Goal: Entertainment & Leisure: Consume media (video, audio)

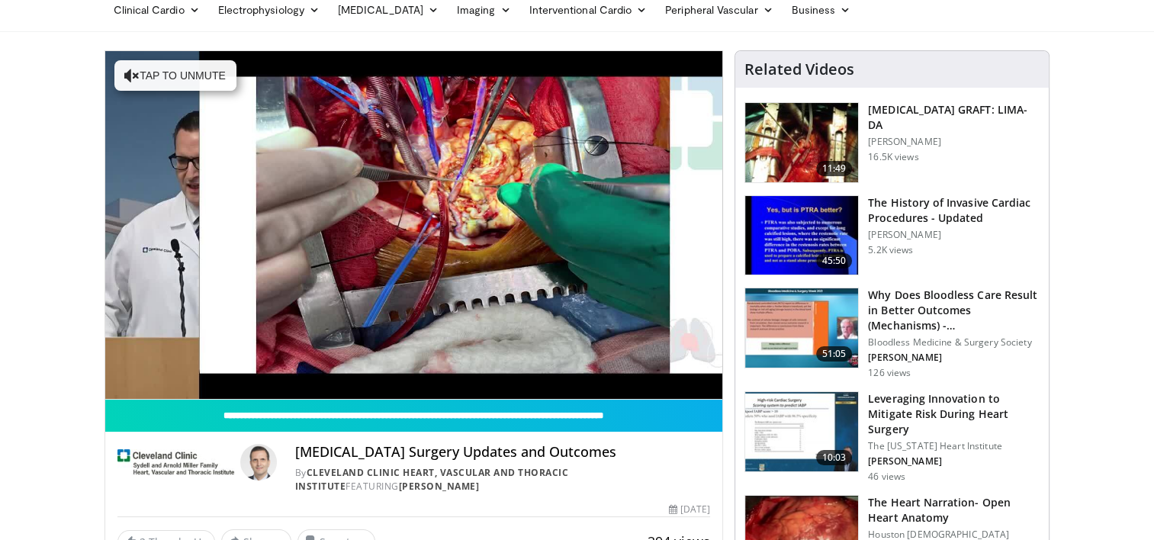
scroll to position [70, 0]
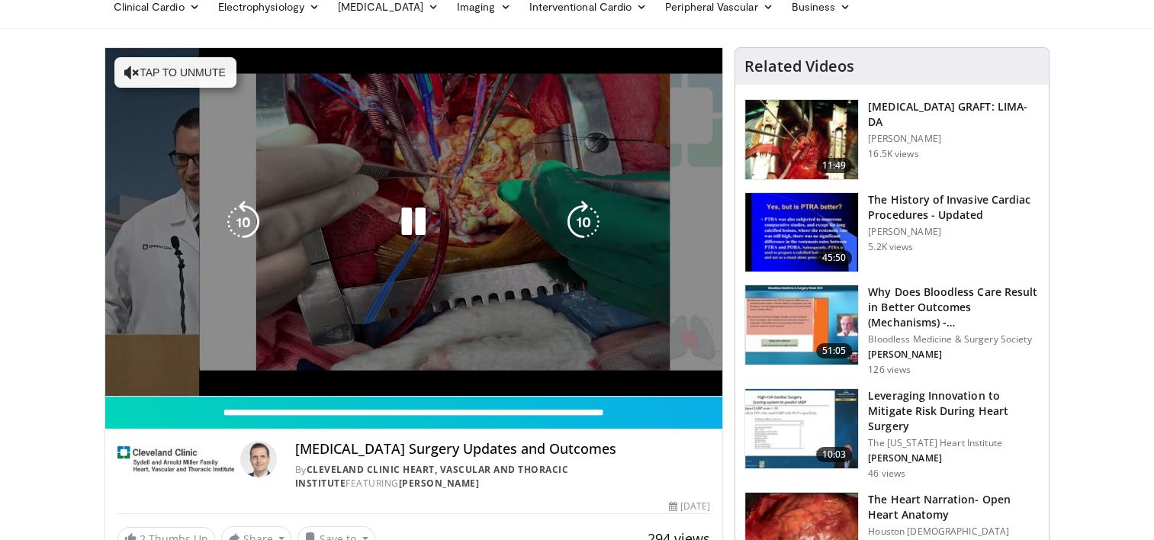
click at [159, 57] on button "Tap to unmute" at bounding box center [175, 72] width 122 height 31
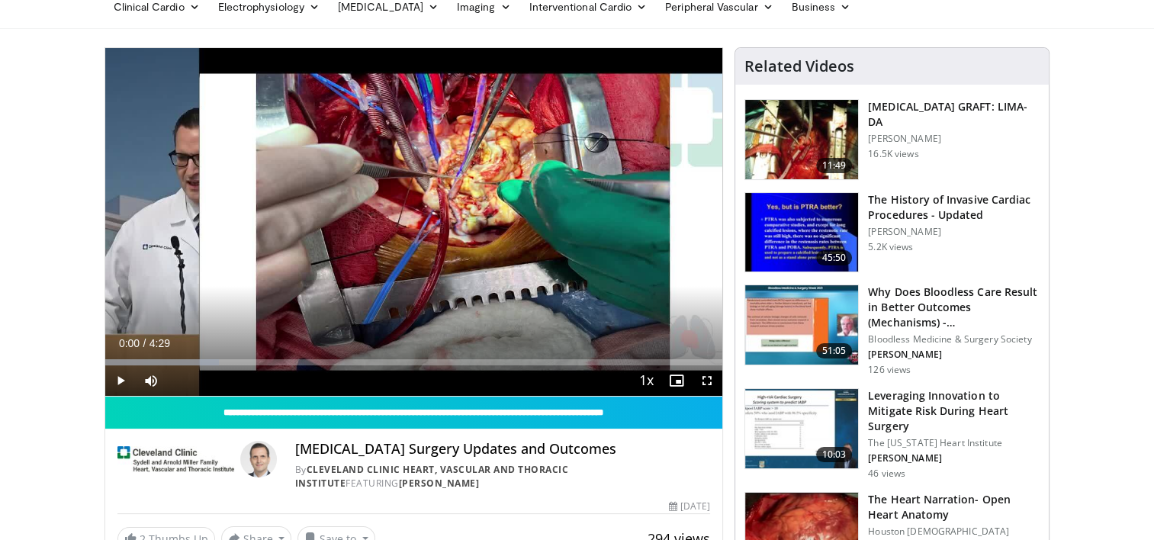
drag, startPoint x: 119, startPoint y: 358, endPoint x: 85, endPoint y: 361, distance: 34.5
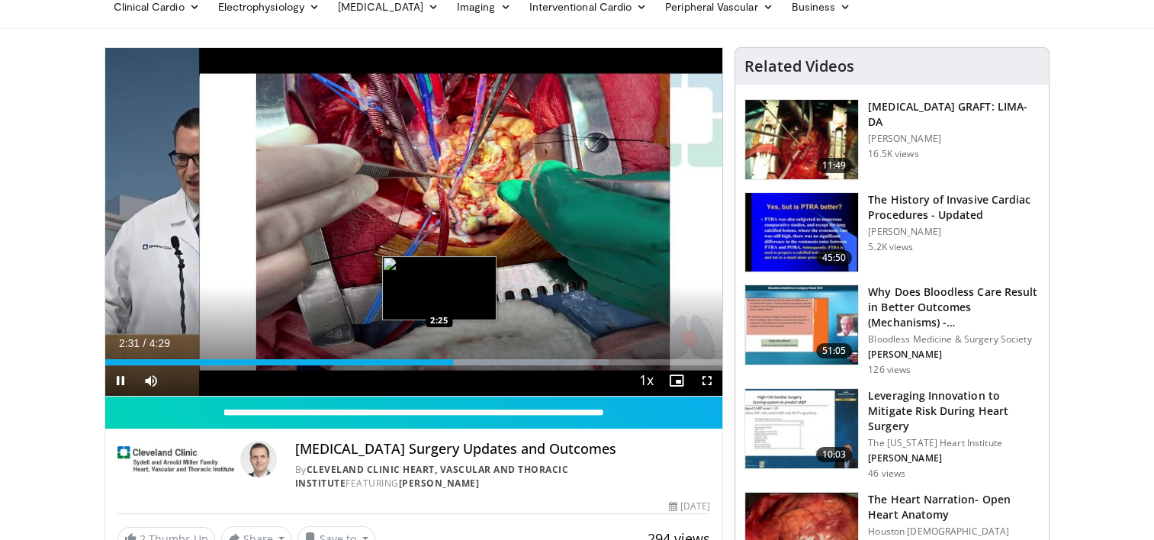
click at [438, 363] on div "Loaded : 81.58% 2:31 2:25" at bounding box center [414, 362] width 618 height 6
click at [428, 363] on div "Loaded : 81.58% 2:26 2:21" at bounding box center [414, 362] width 618 height 6
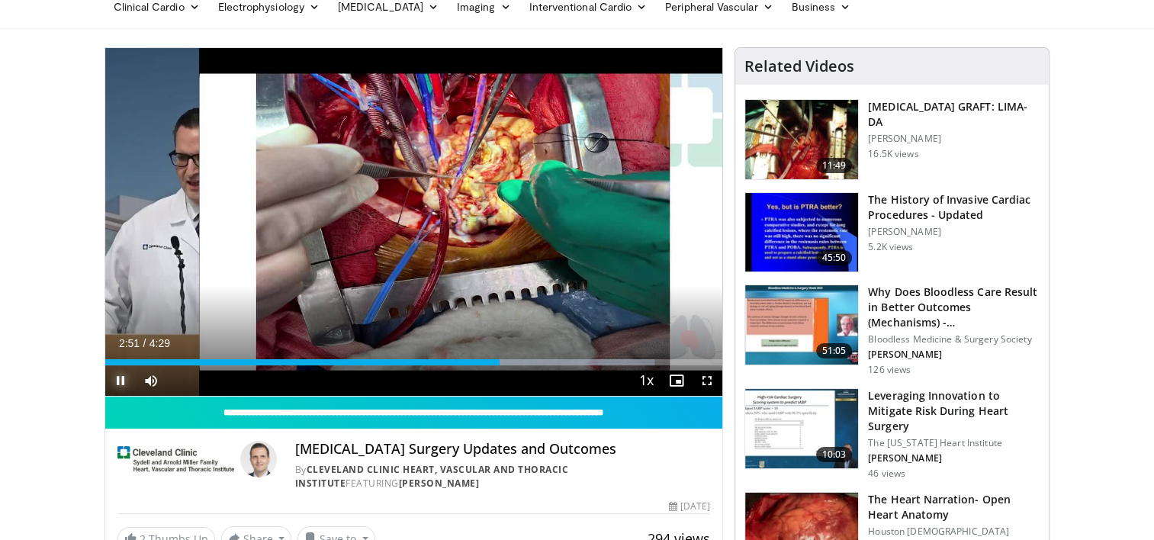
click at [116, 381] on span "Video Player" at bounding box center [120, 380] width 31 height 31
